Goal: Transaction & Acquisition: Purchase product/service

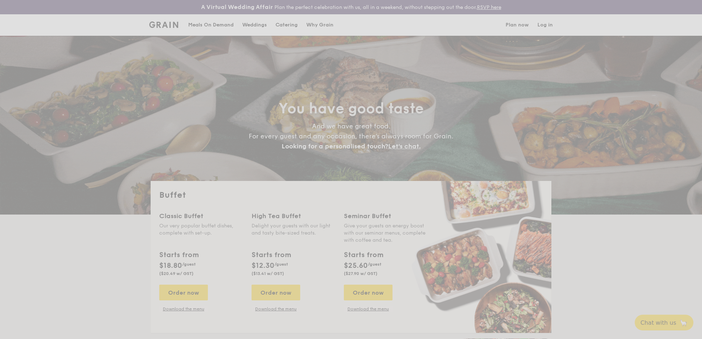
select select
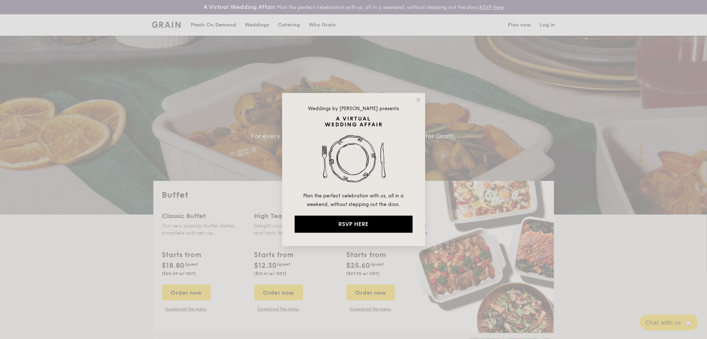
click at [419, 96] on div "Weddings by Grain presents Plan the perfect celebration with us, all in a weeke…" at bounding box center [353, 169] width 143 height 153
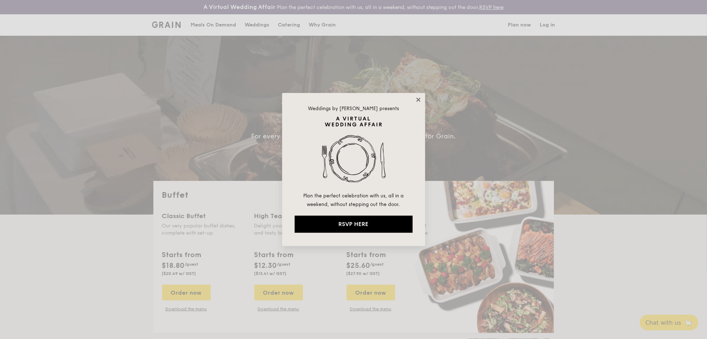
click at [418, 100] on icon at bounding box center [418, 100] width 4 height 4
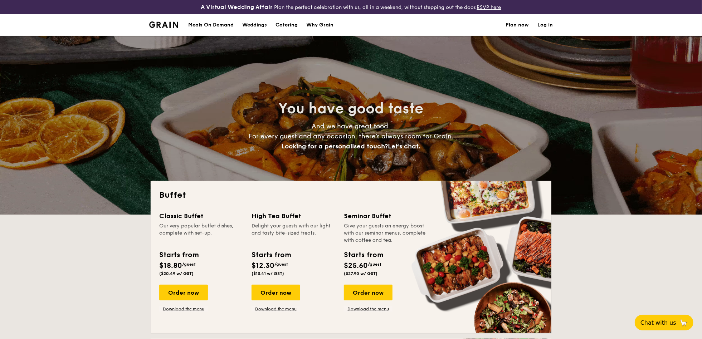
click at [287, 27] on h1 "Catering" at bounding box center [286, 24] width 22 height 21
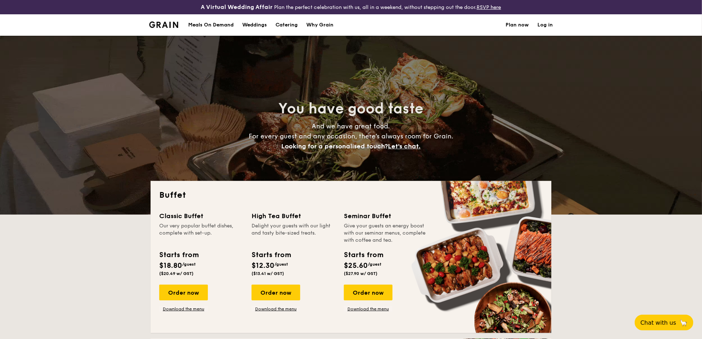
click at [283, 24] on h1 "Catering" at bounding box center [286, 24] width 22 height 21
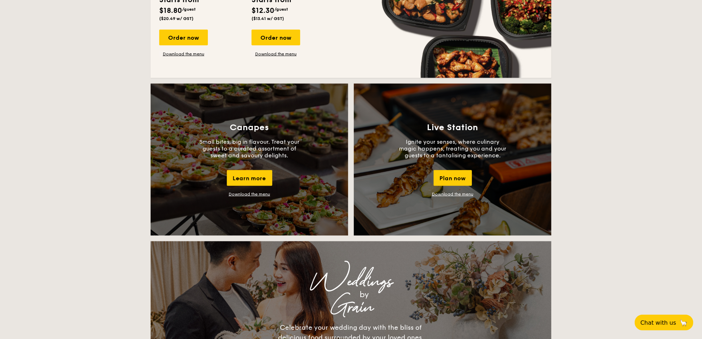
scroll to position [607, 0]
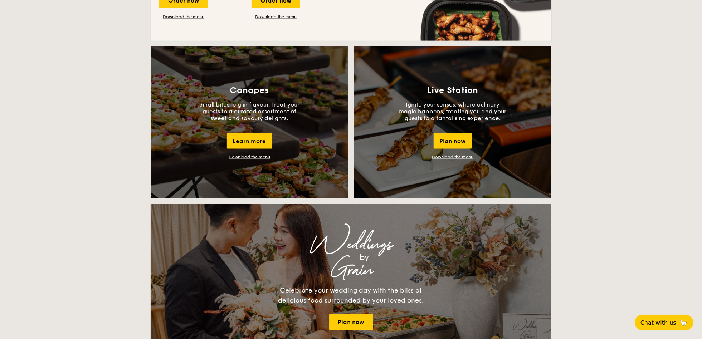
click at [452, 156] on link "Download the menu" at bounding box center [452, 156] width 41 height 5
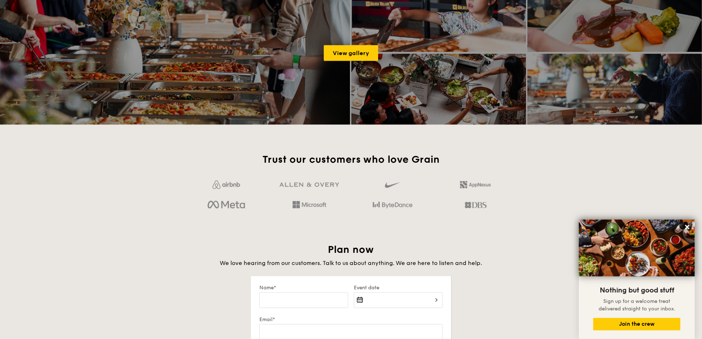
scroll to position [1001, 0]
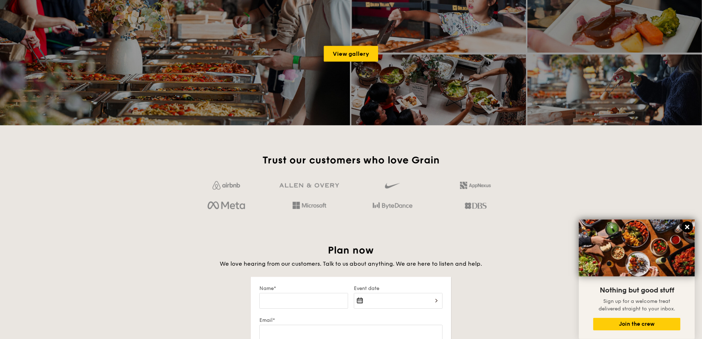
click at [691, 228] on button at bounding box center [686, 226] width 11 height 11
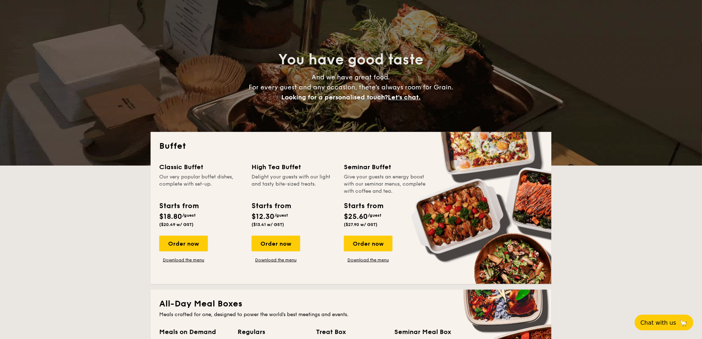
scroll to position [0, 0]
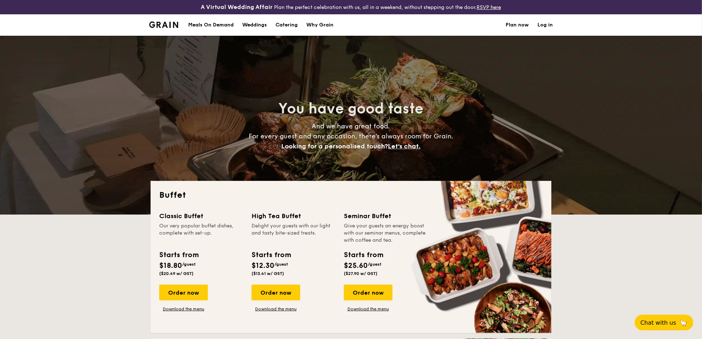
click at [212, 26] on div "Meals On Demand" at bounding box center [210, 24] width 45 height 21
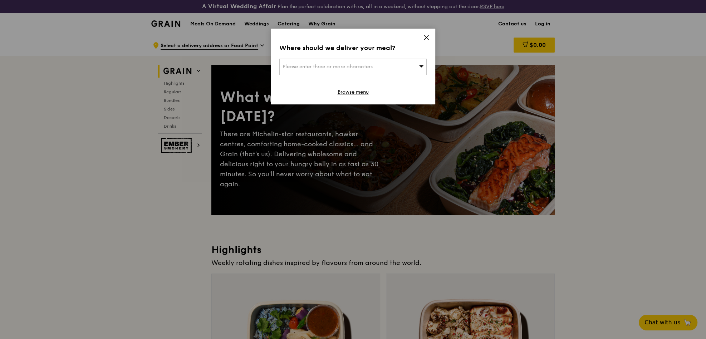
click at [426, 36] on icon at bounding box center [426, 37] width 6 height 6
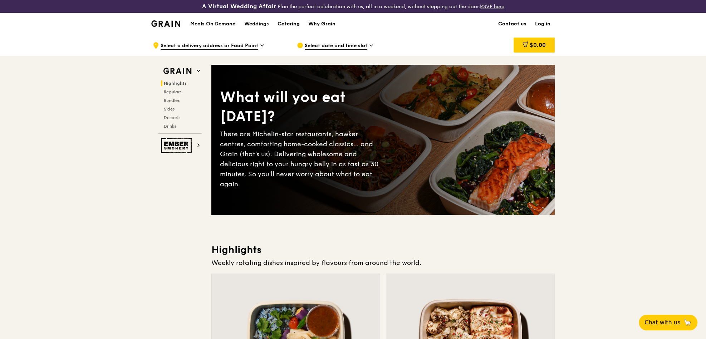
click at [287, 23] on div "Catering" at bounding box center [288, 23] width 22 height 21
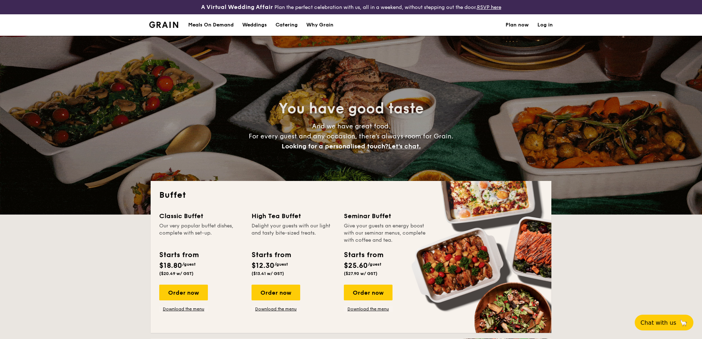
select select
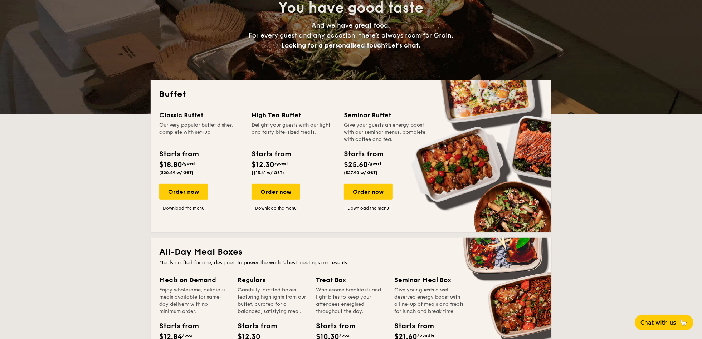
scroll to position [107, 0]
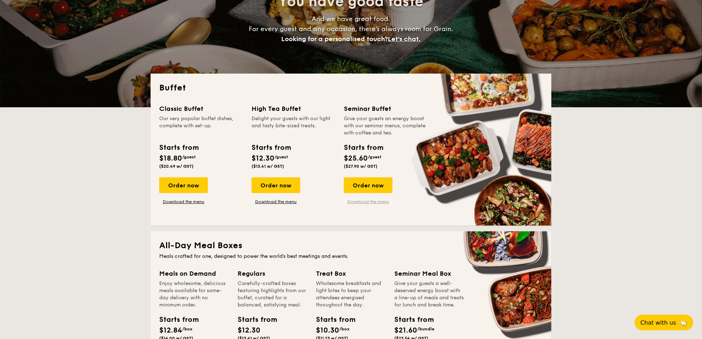
click at [374, 200] on link "Download the menu" at bounding box center [368, 202] width 49 height 6
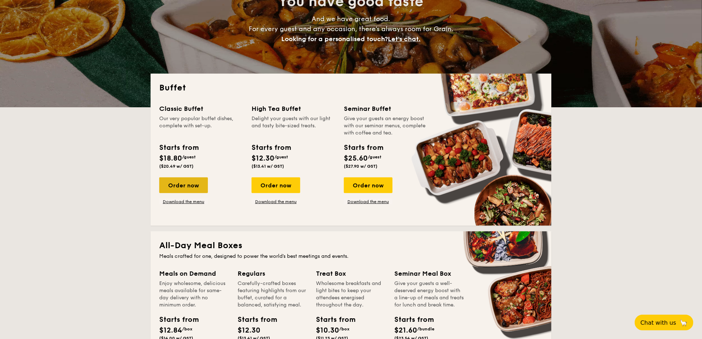
click at [177, 182] on div "Order now" at bounding box center [183, 185] width 49 height 16
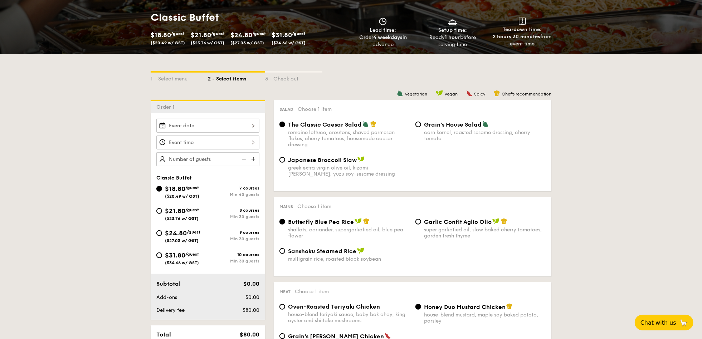
scroll to position [107, 0]
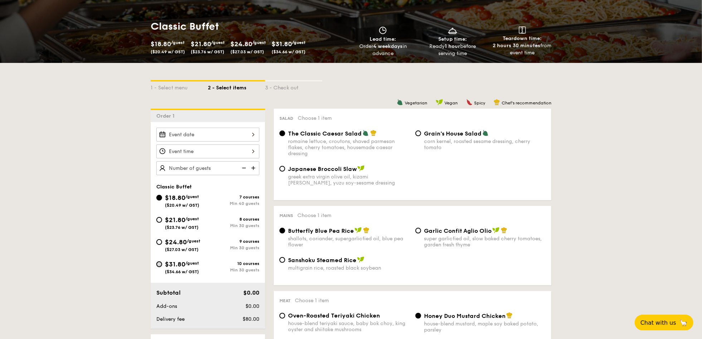
click at [161, 265] on input "$31.80 /guest ($34.66 w/ GST) 10 courses Min 30 guests" at bounding box center [159, 264] width 6 height 6
radio input "true"
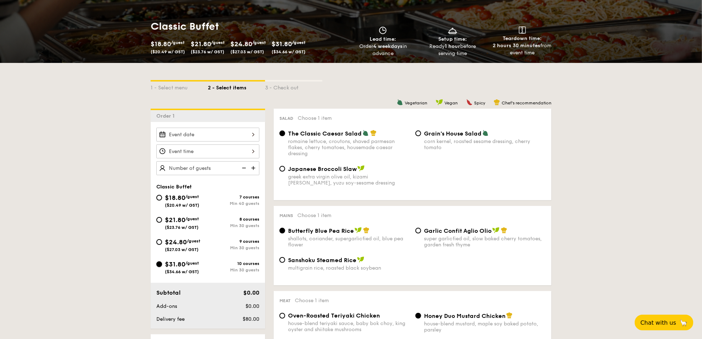
radio input "true"
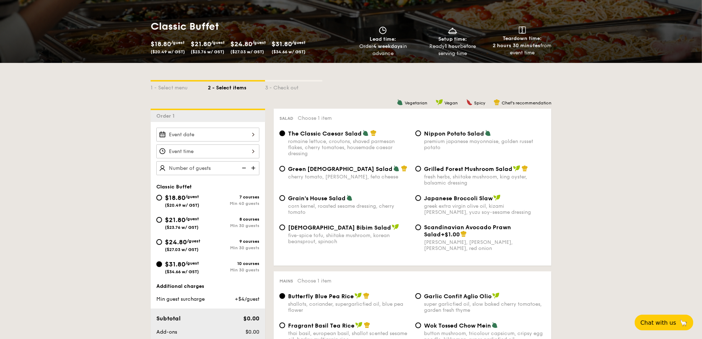
click at [446, 242] on div "[PERSON_NAME], [PERSON_NAME], [PERSON_NAME], red onion" at bounding box center [485, 245] width 122 height 12
click at [421, 230] on input "Scandinavian Avocado Prawn Salad +$1.00 virgin [PERSON_NAME] dressing, dijon mu…" at bounding box center [418, 228] width 6 height 6
radio input "true"
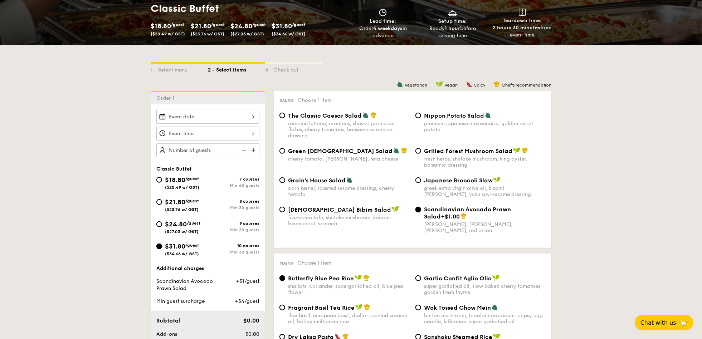
scroll to position [0, 0]
